Goal: Information Seeking & Learning: Learn about a topic

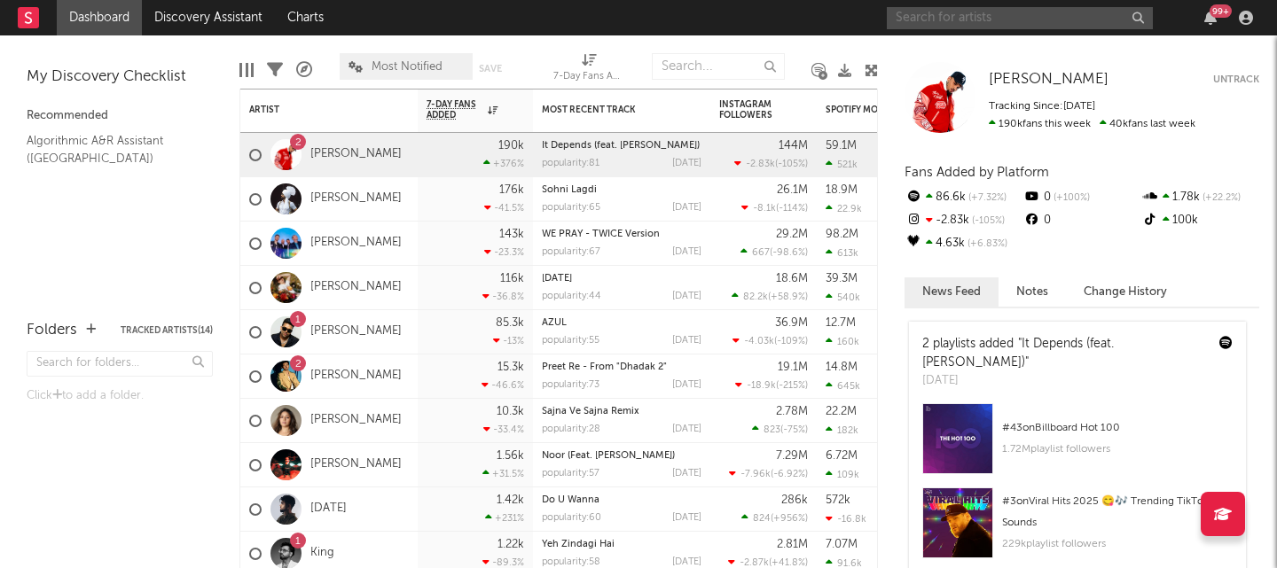
click at [1066, 20] on input "text" at bounding box center [1020, 18] width 266 height 22
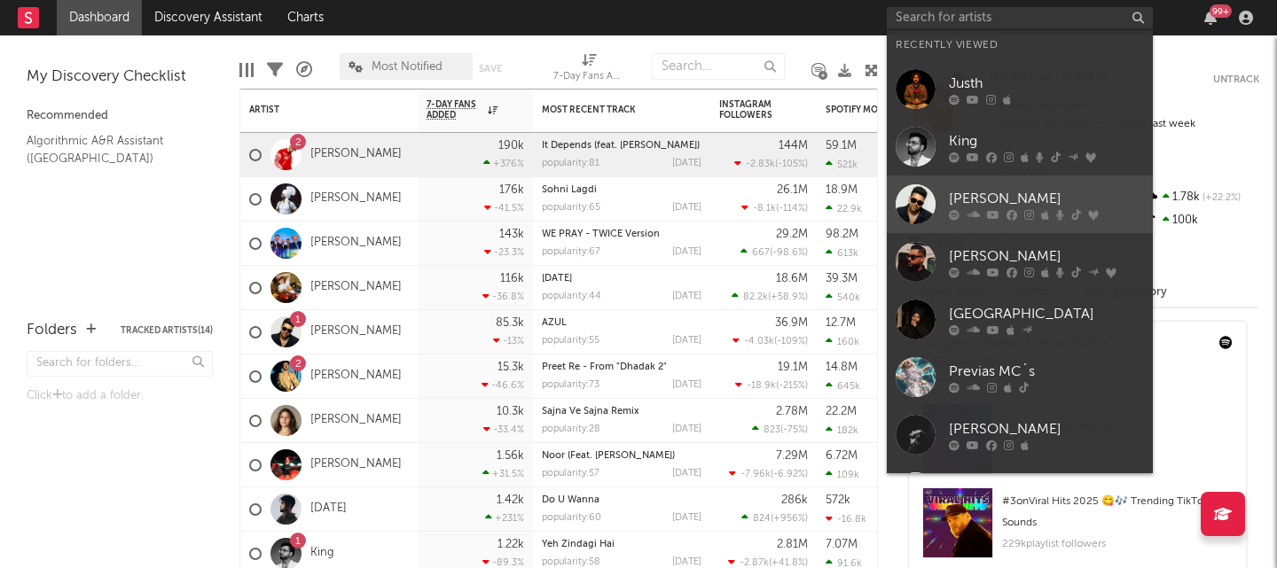
click at [999, 190] on div "[PERSON_NAME]" at bounding box center [1046, 198] width 195 height 21
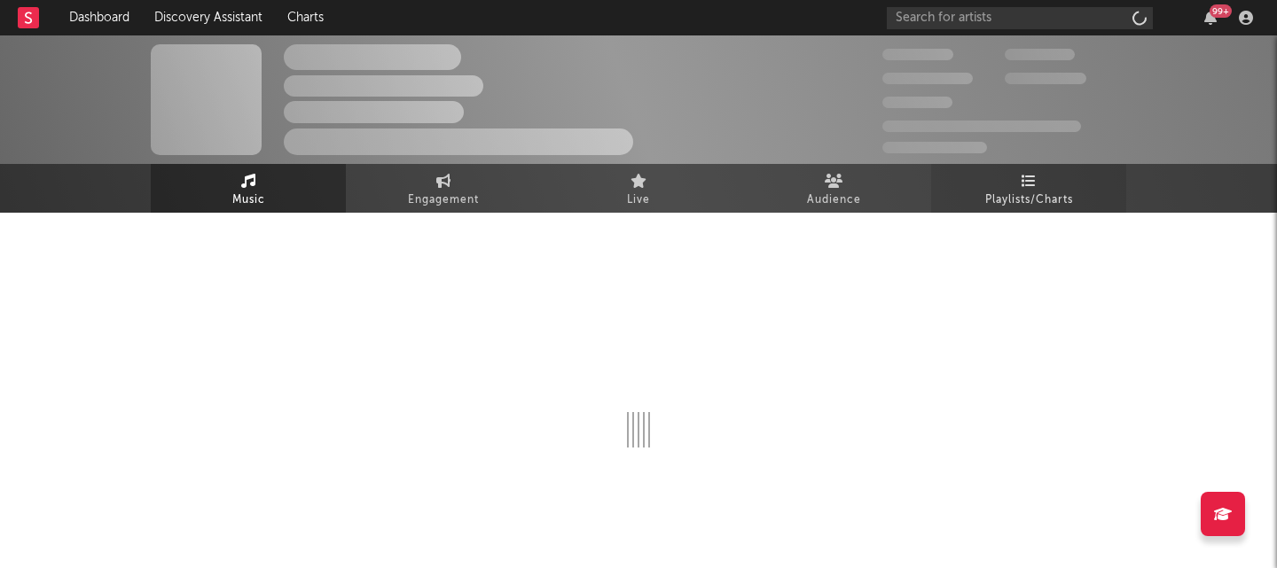
click at [1005, 191] on span "Playlists/Charts" at bounding box center [1029, 200] width 88 height 21
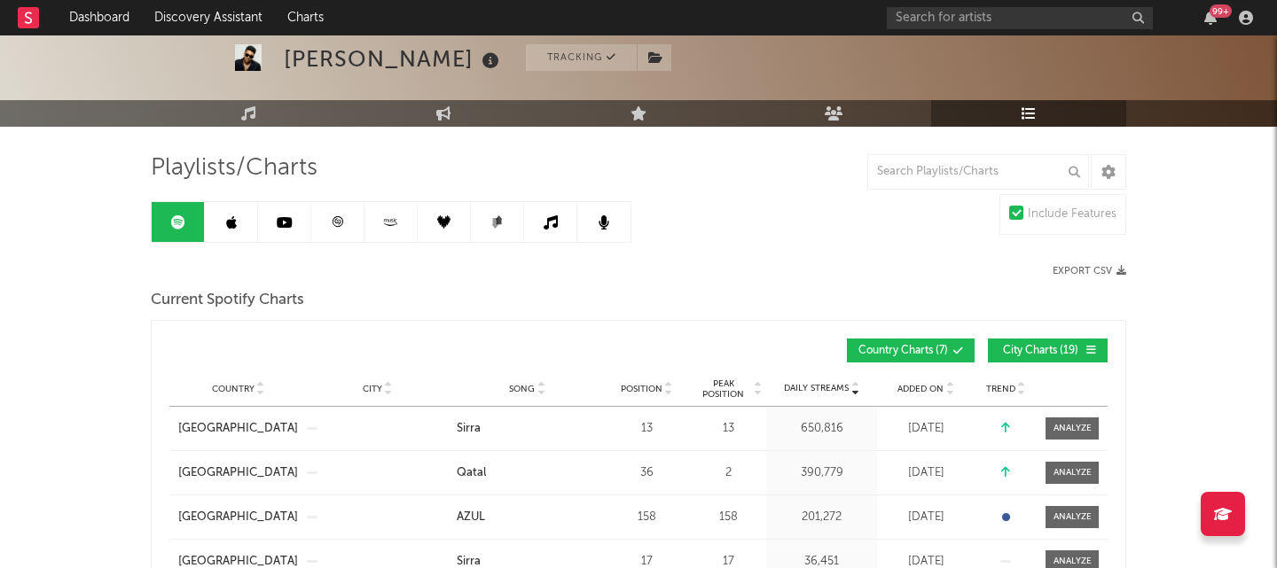
scroll to position [83, 0]
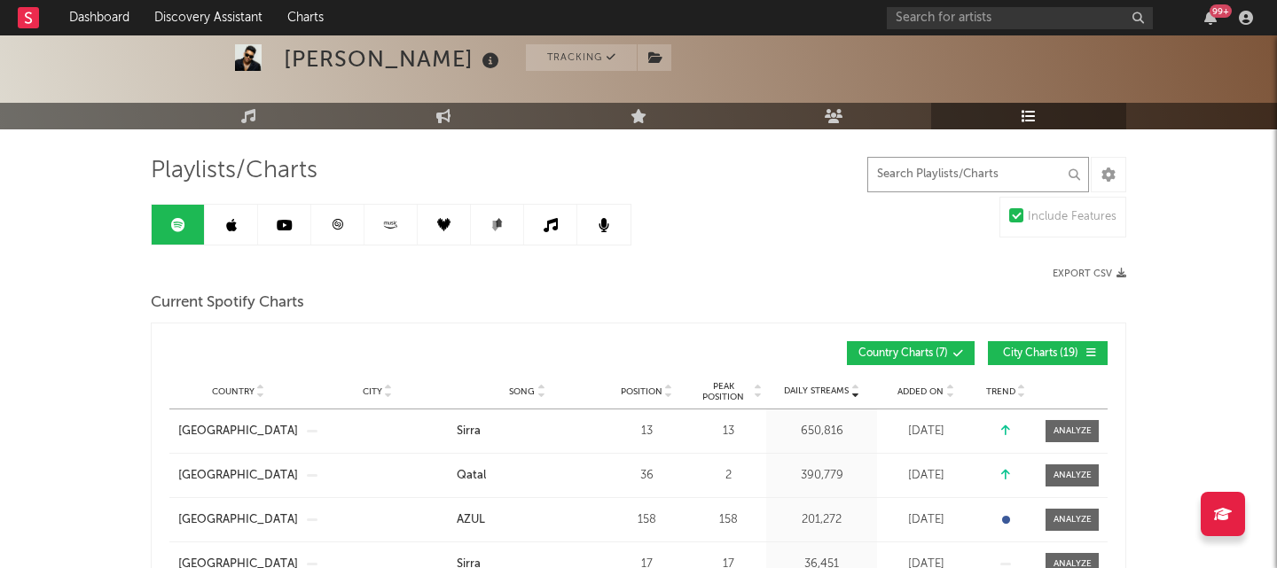
click at [926, 181] on input "text" at bounding box center [978, 174] width 222 height 35
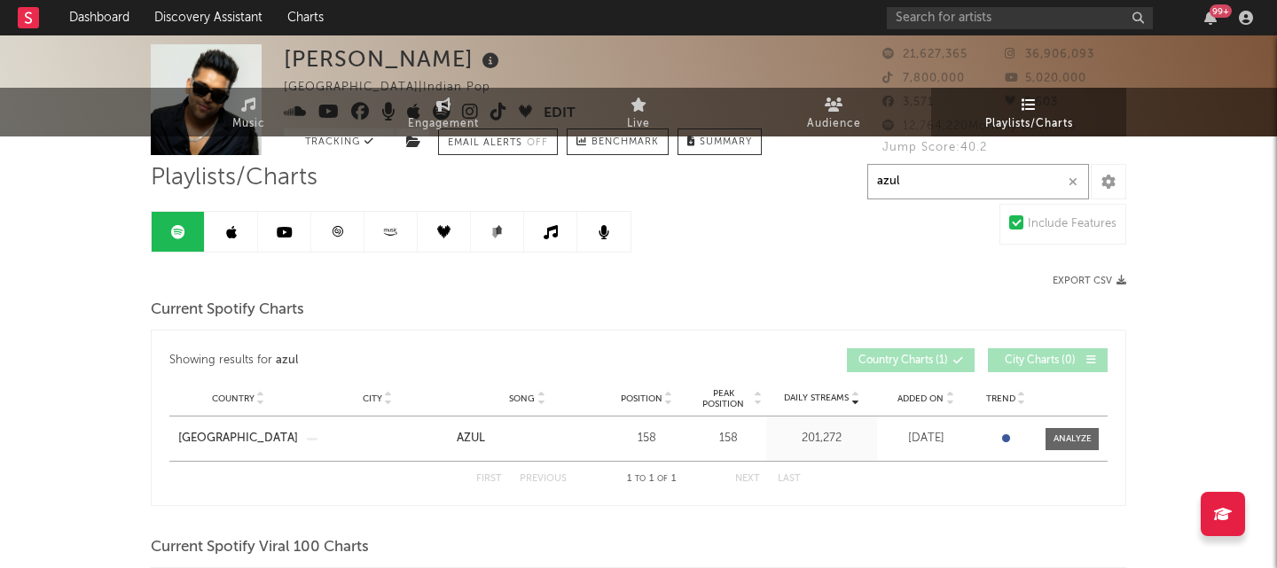
scroll to position [0, 0]
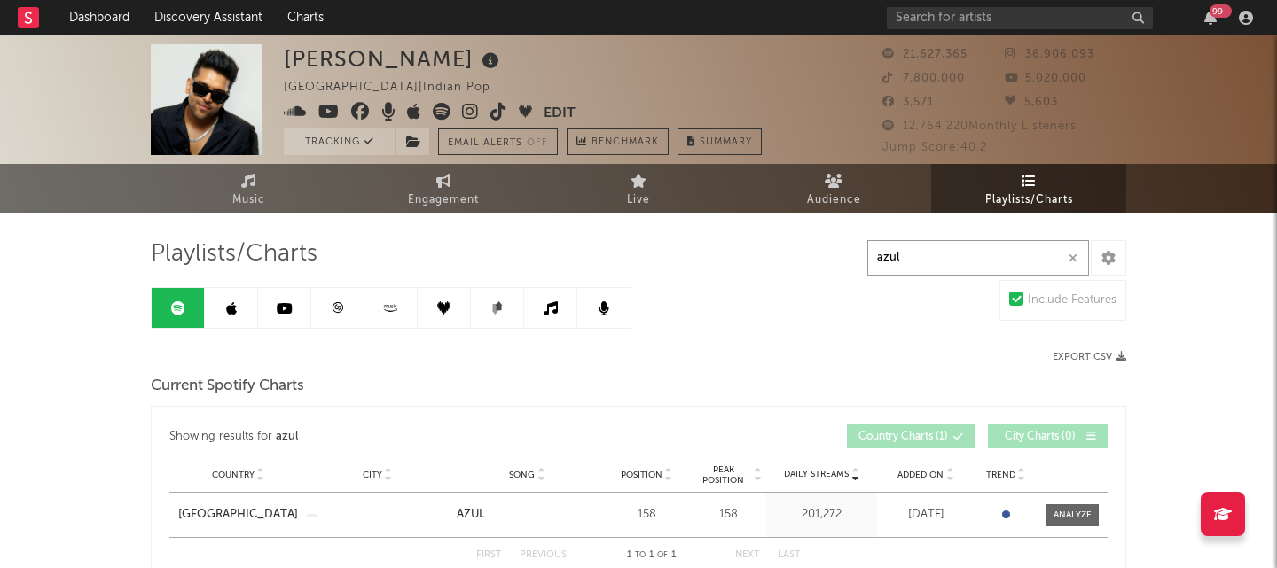
type input "azul"
click at [240, 311] on link at bounding box center [231, 308] width 53 height 40
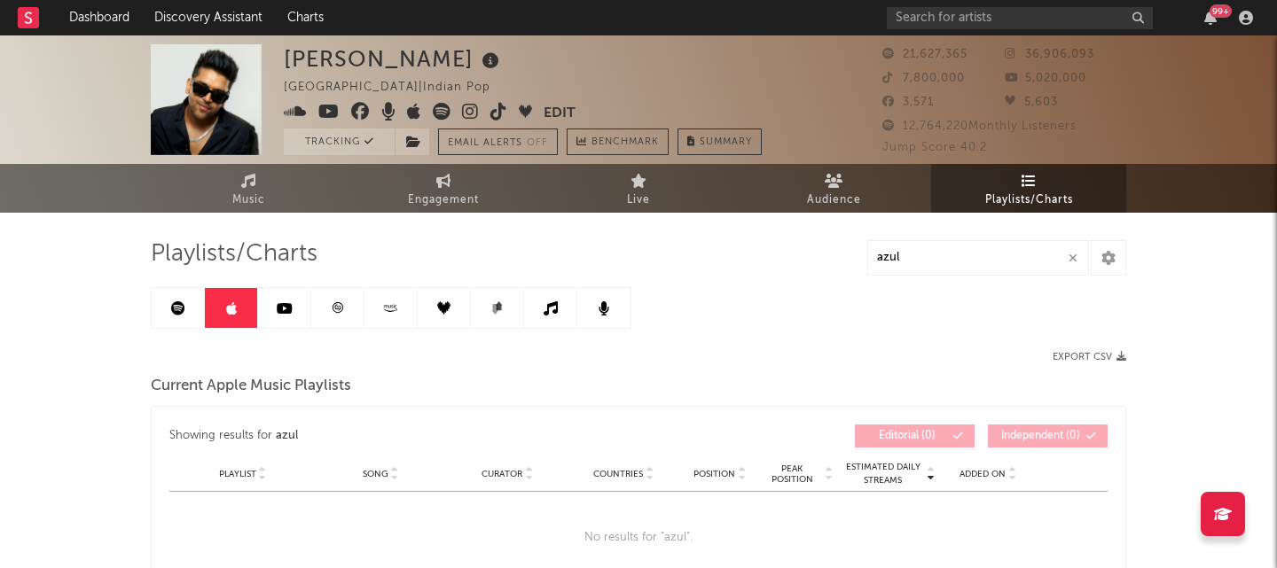
click at [281, 312] on icon at bounding box center [285, 308] width 16 height 14
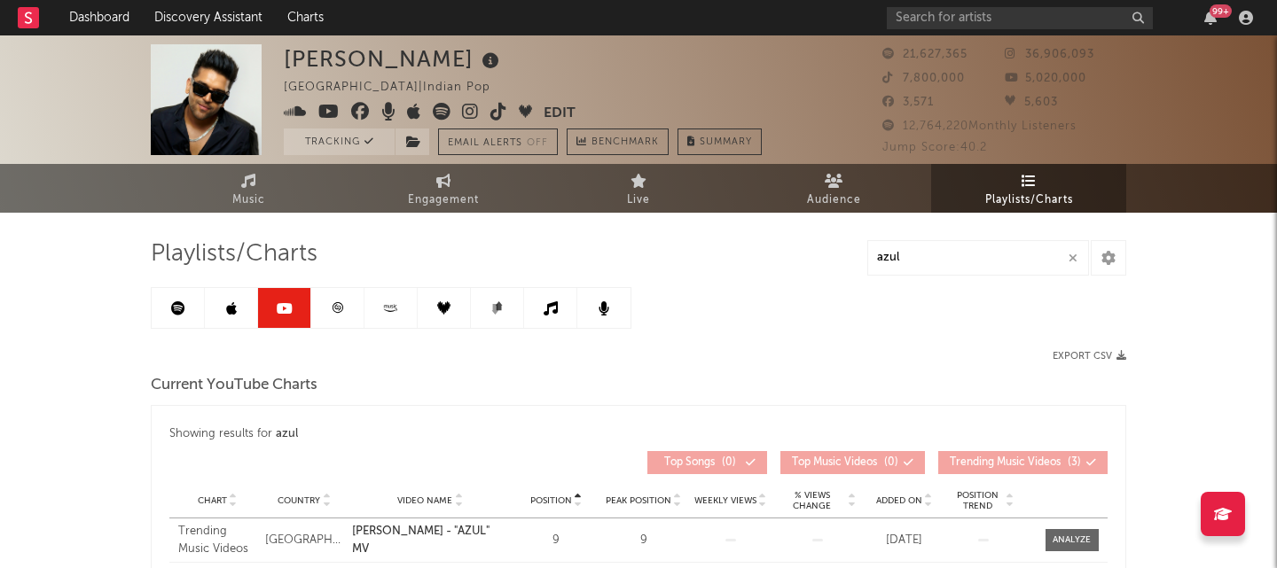
click at [327, 324] on link at bounding box center [337, 308] width 53 height 40
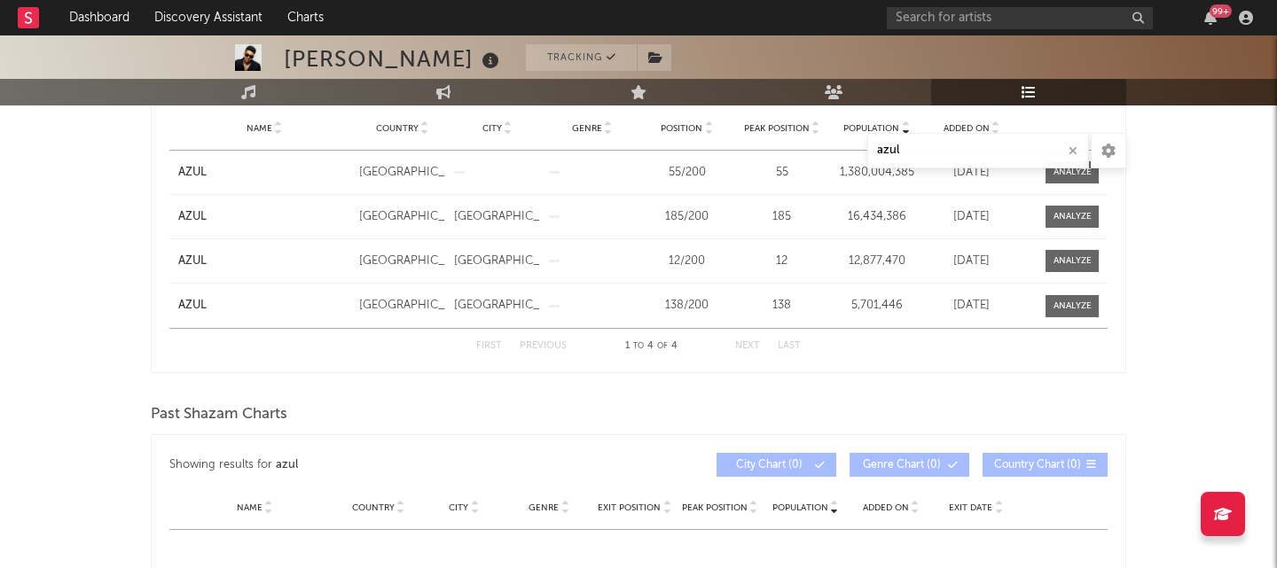
scroll to position [142, 0]
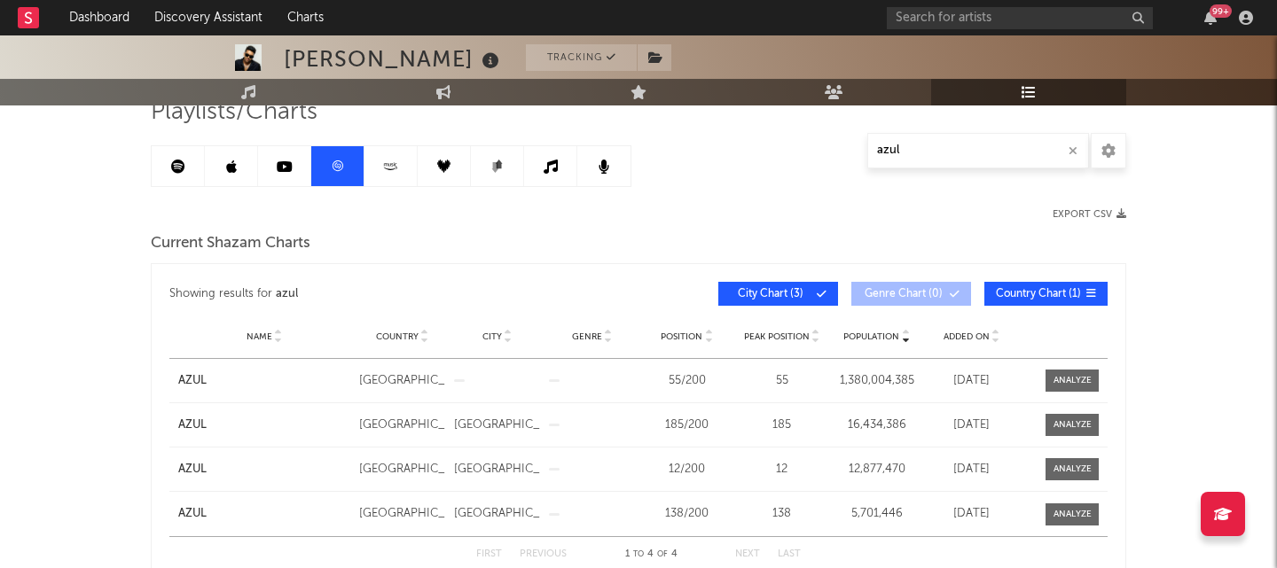
click at [399, 168] on icon at bounding box center [390, 166] width 20 height 13
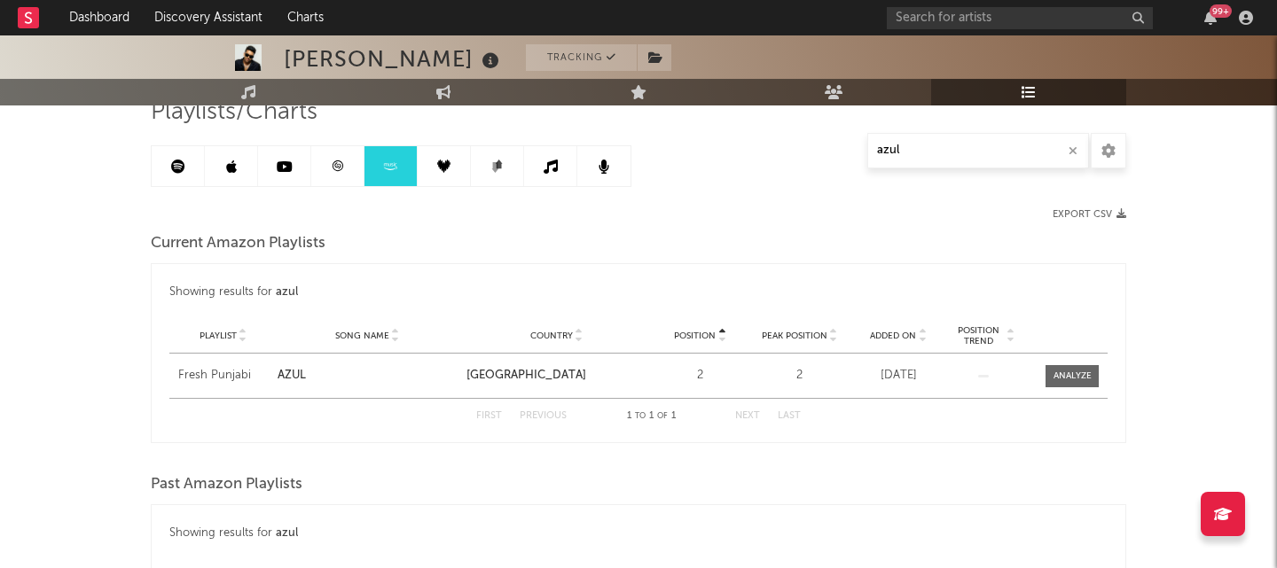
click at [219, 172] on link at bounding box center [231, 166] width 53 height 40
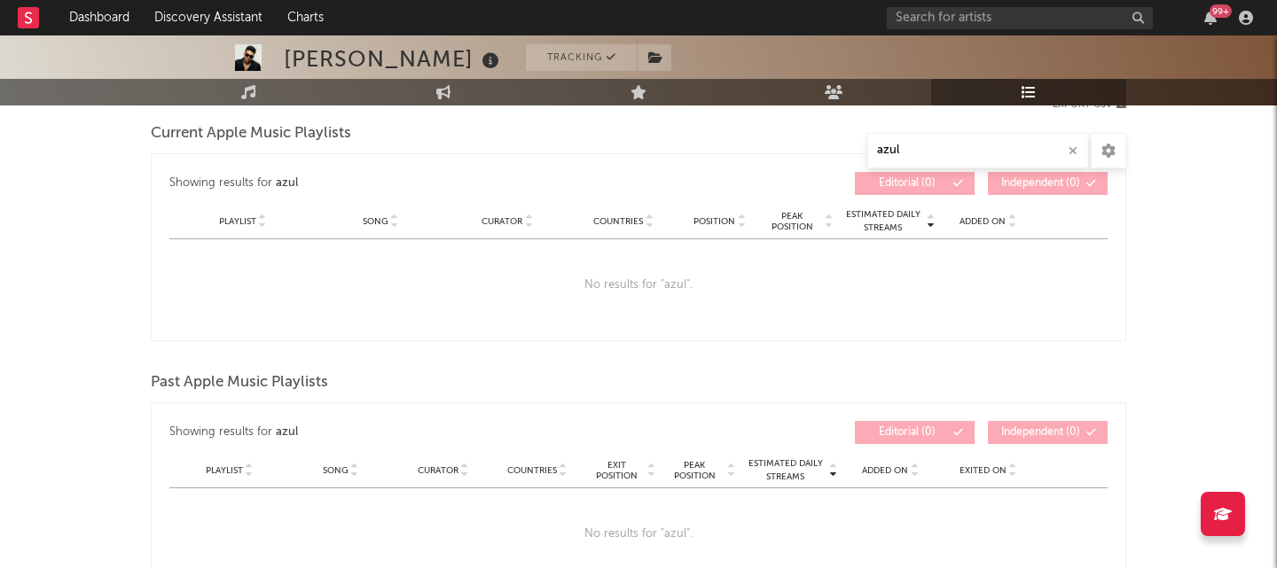
scroll to position [52, 0]
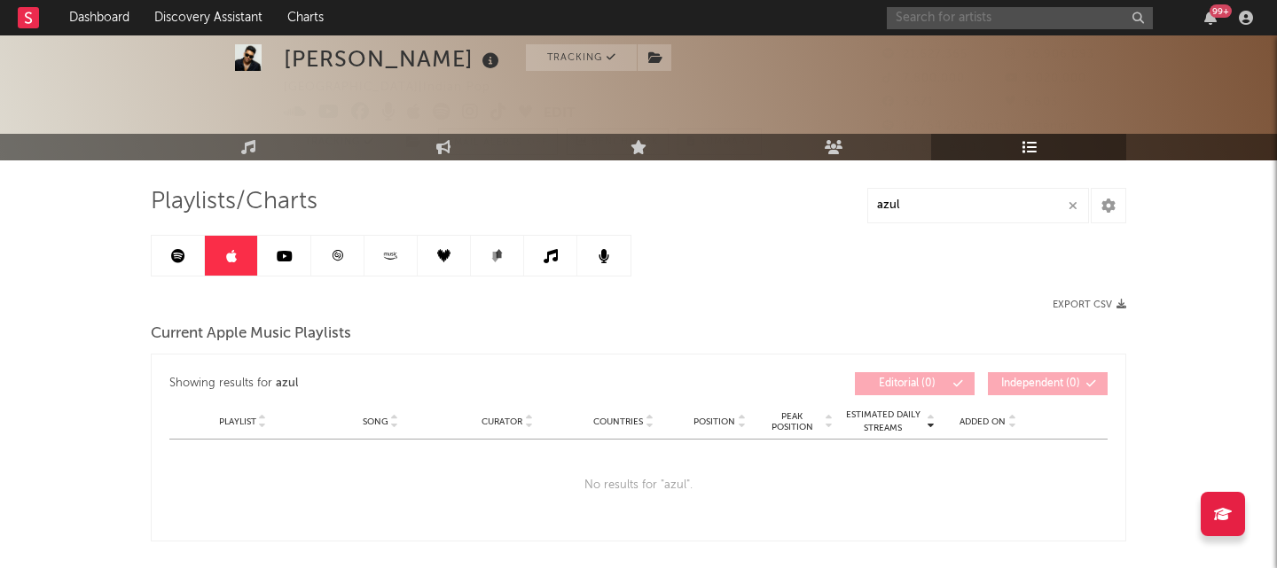
click at [998, 10] on input "text" at bounding box center [1020, 18] width 266 height 22
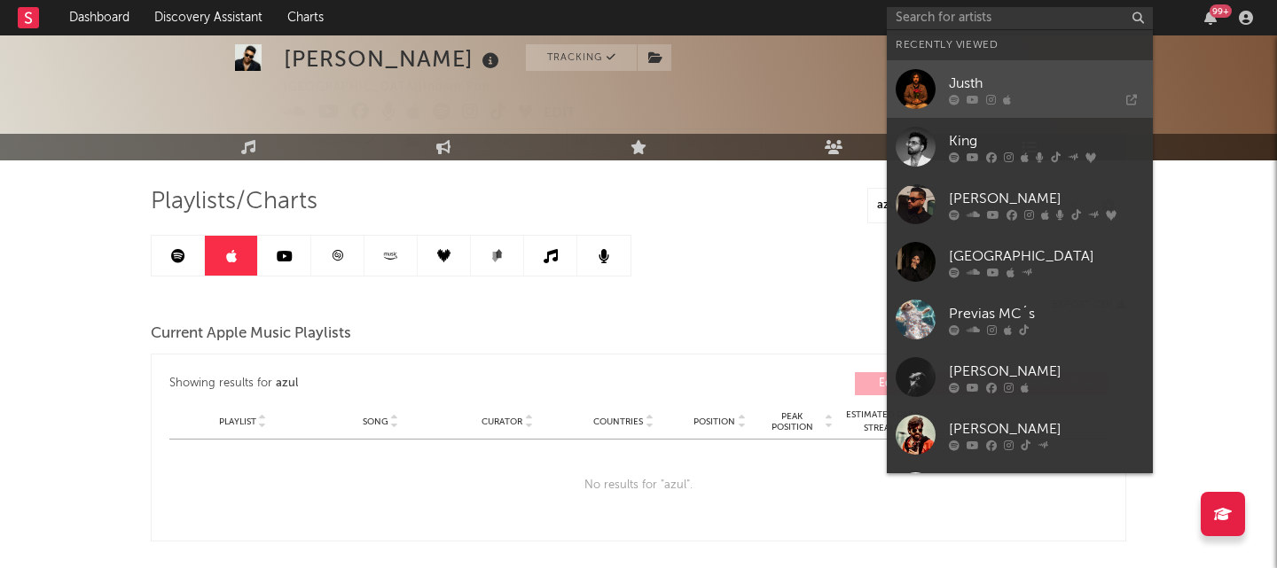
click at [994, 69] on link "Justh" at bounding box center [1020, 89] width 266 height 58
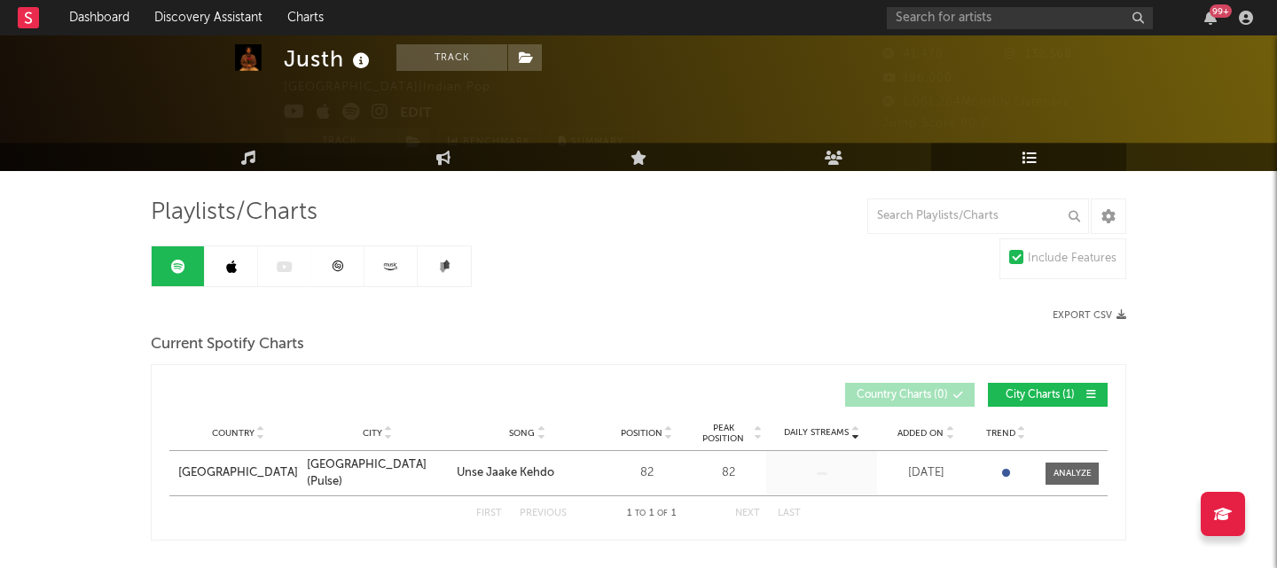
scroll to position [102, 0]
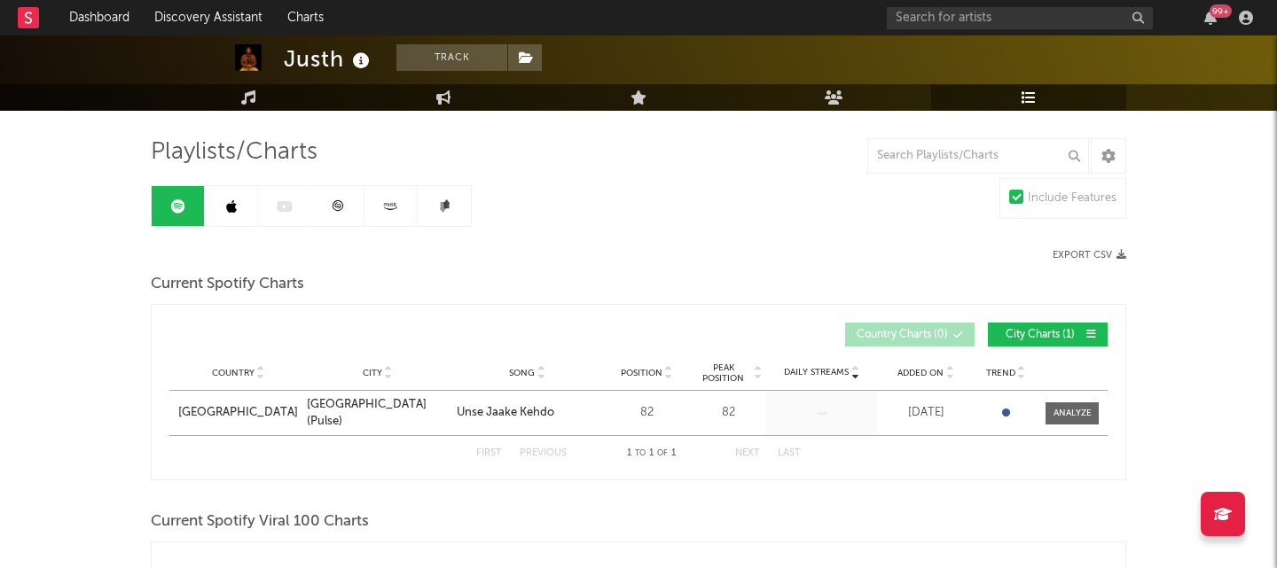
click at [240, 215] on link at bounding box center [231, 206] width 53 height 40
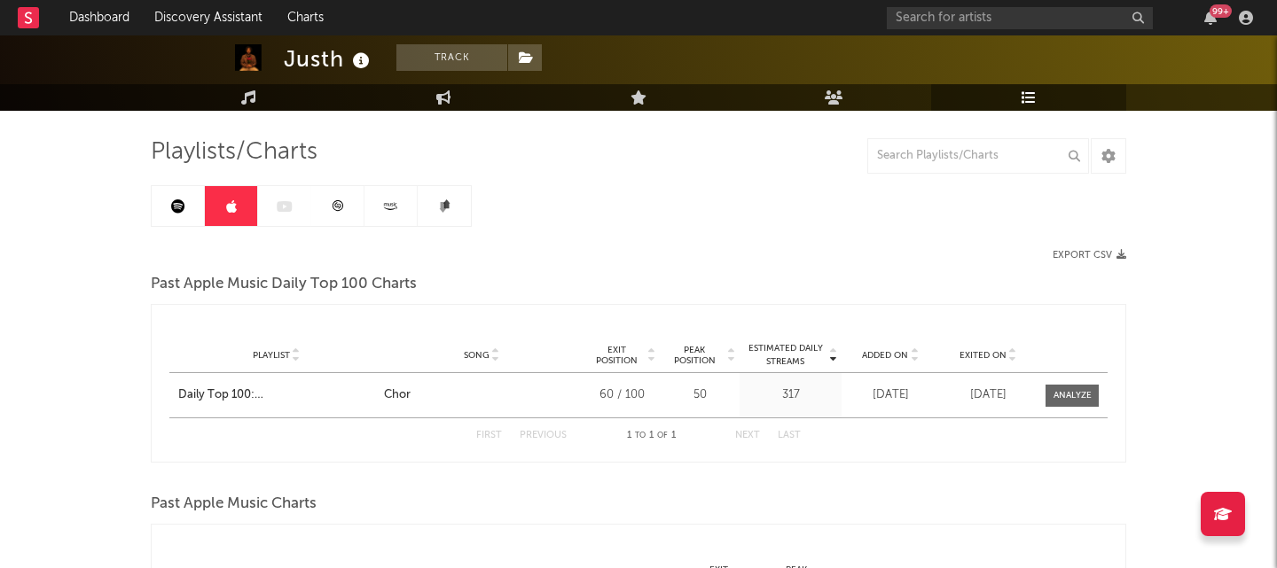
click at [162, 199] on link at bounding box center [178, 206] width 53 height 40
